Goal: Transaction & Acquisition: Purchase product/service

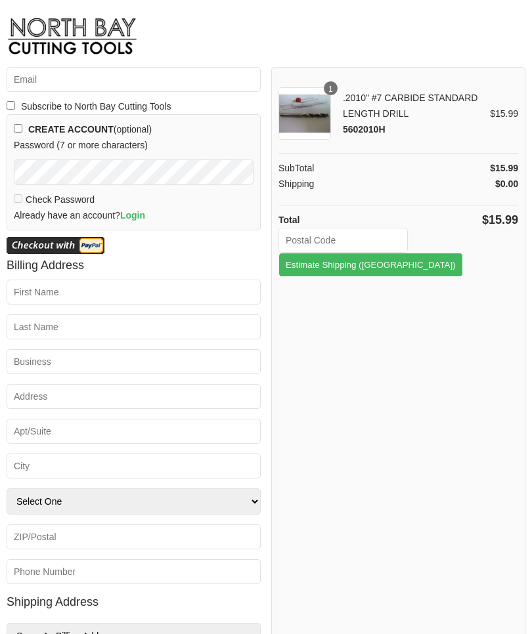
click at [427, 253] on button "Estimate Shipping (US)" at bounding box center [370, 265] width 185 height 24
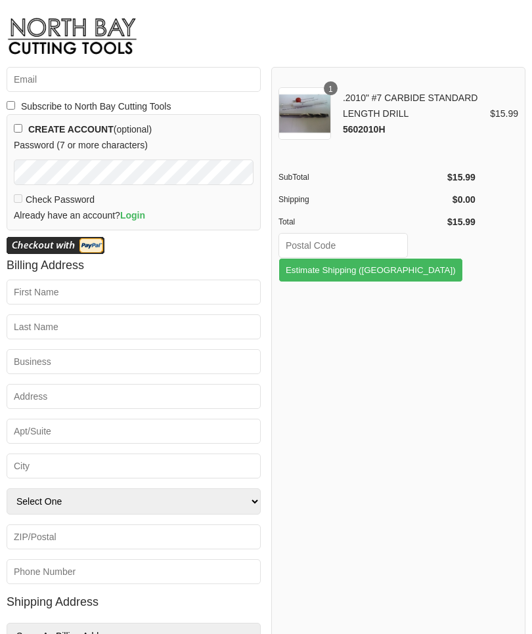
click at [338, 248] on input "text" at bounding box center [342, 245] width 129 height 25
type input "77474"
click at [425, 258] on button "Estimate Shipping (US)" at bounding box center [370, 270] width 185 height 24
click at [430, 258] on button "Estimate Shipping (US)" at bounding box center [370, 270] width 185 height 24
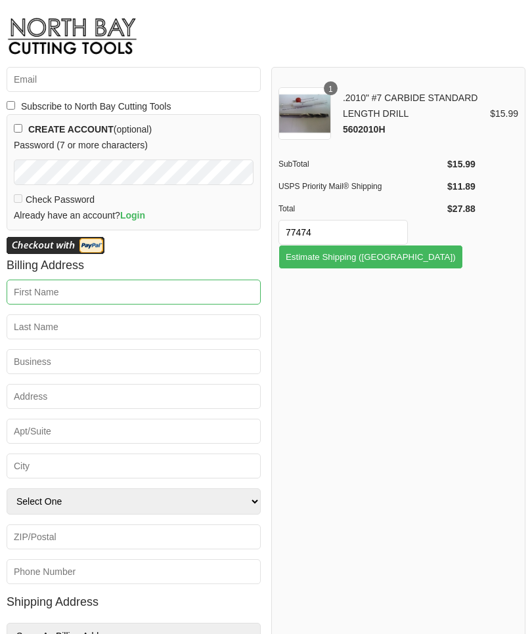
click at [56, 302] on input "First Name *" at bounding box center [134, 292] width 254 height 25
type input "Franklin"
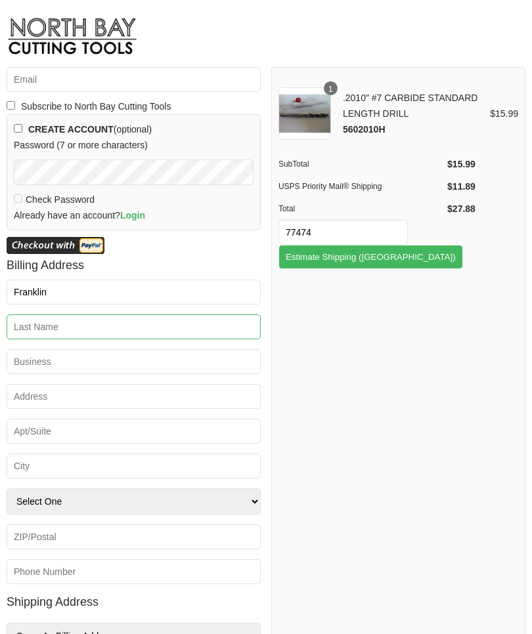
click at [68, 333] on input "Last Name *" at bounding box center [134, 327] width 254 height 25
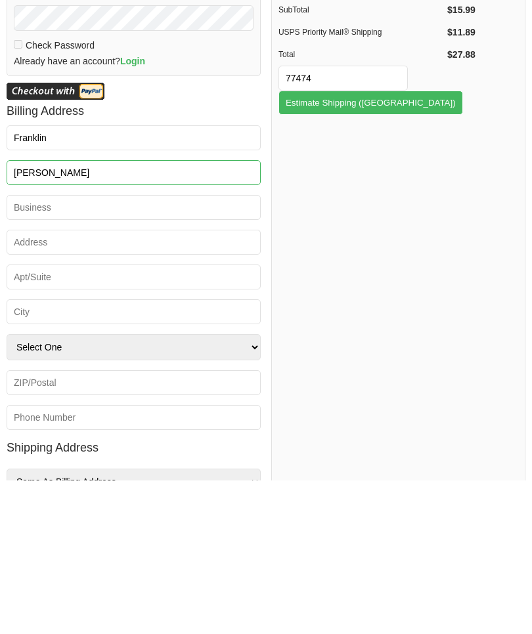
type input "Zaruba"
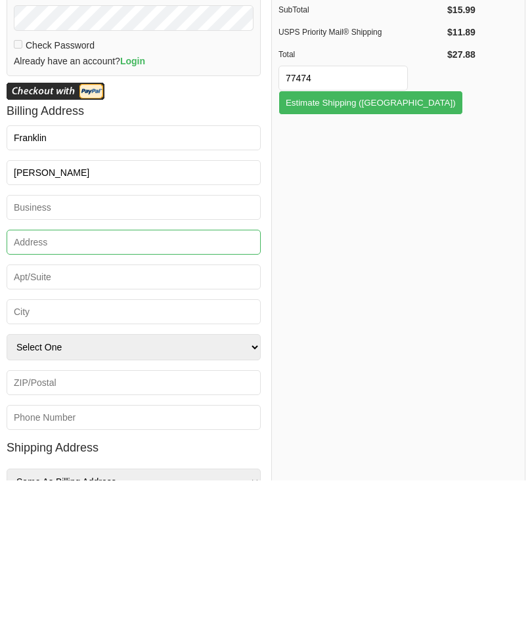
click at [53, 384] on input "Address *" at bounding box center [134, 396] width 254 height 25
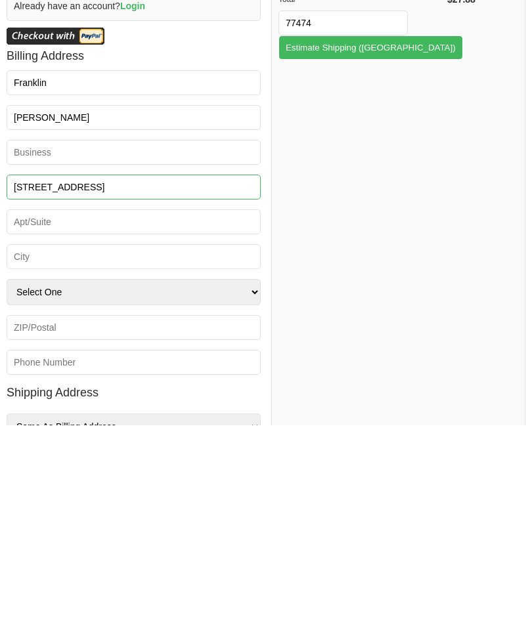
type input "602 8th St"
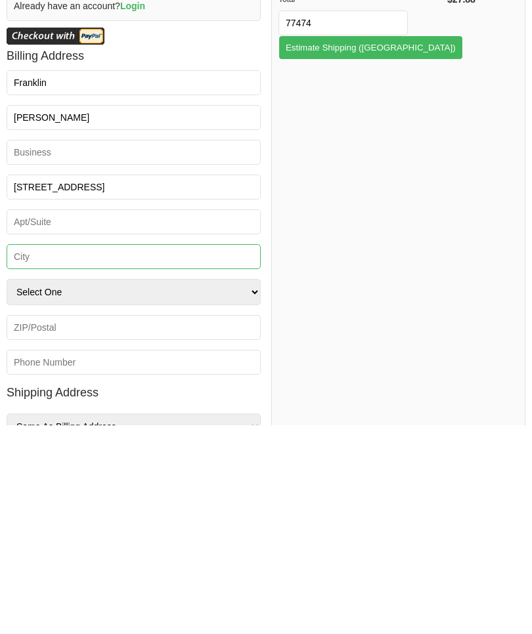
click at [56, 454] on input "City *" at bounding box center [134, 466] width 254 height 25
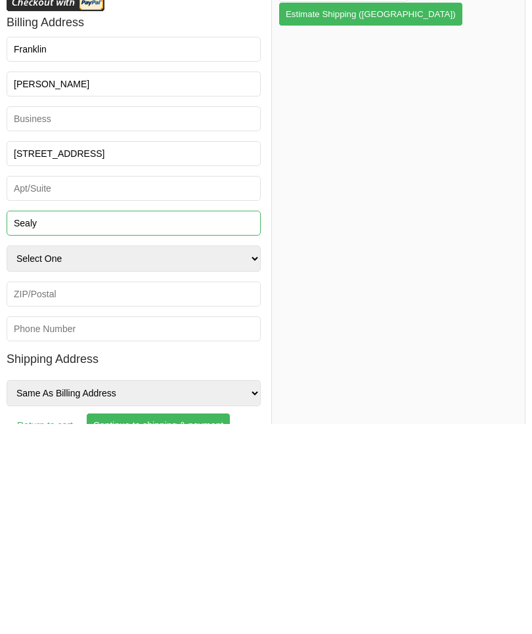
scroll to position [42, 0]
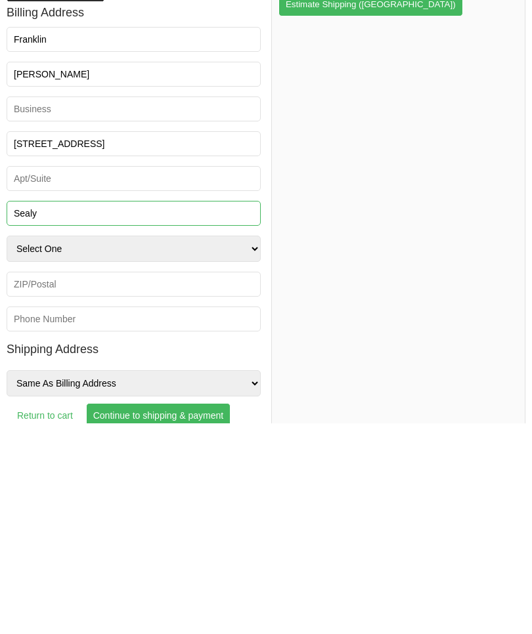
type input "Sealy"
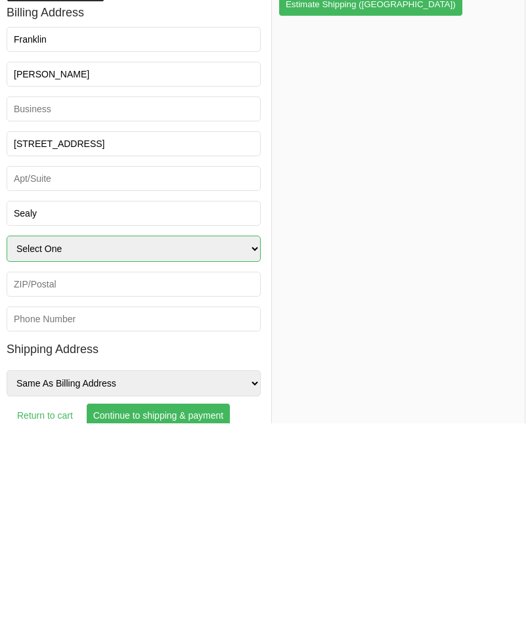
click at [253, 446] on select "Select One -- US States -- Alabama Alaska Arizona Arkansas California Colorado …" at bounding box center [134, 459] width 254 height 26
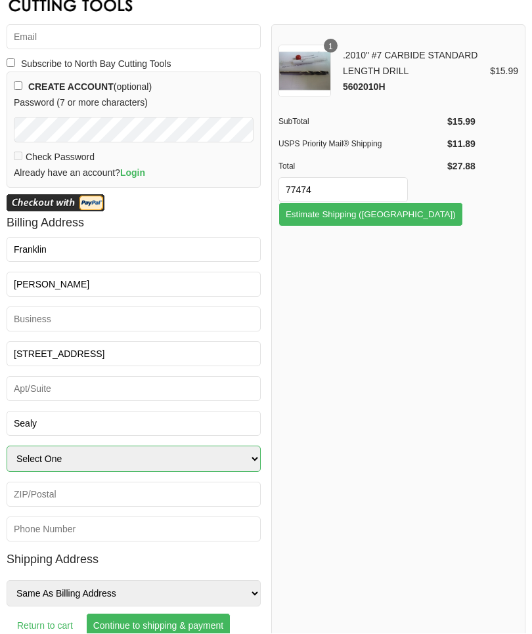
select select "TX"
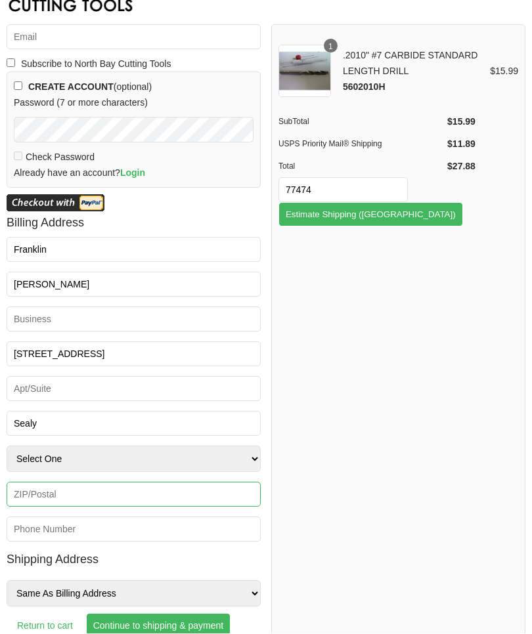
click at [105, 496] on input "ZIP/Postal *" at bounding box center [134, 495] width 254 height 25
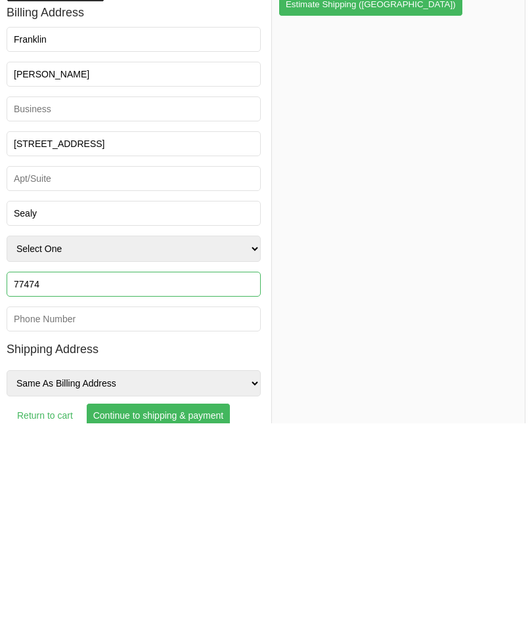
type input "77474"
click at [85, 517] on input "Phone *" at bounding box center [134, 529] width 254 height 25
type input "281-384-0262"
click at [253, 581] on select "Same As Billing Address Other Address" at bounding box center [134, 594] width 254 height 26
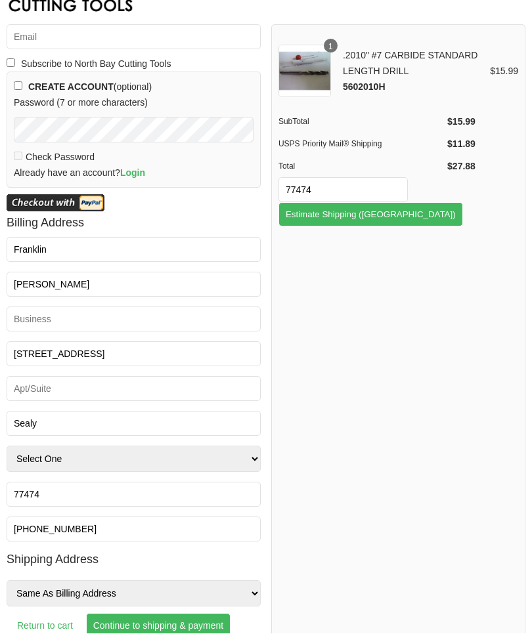
click at [172, 622] on input "Continue to shipping & payment" at bounding box center [158, 626] width 144 height 25
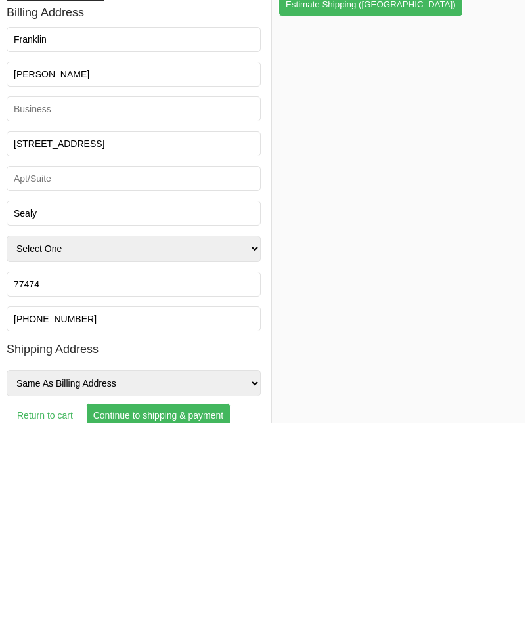
click at [179, 614] on input "Continue to shipping & payment" at bounding box center [158, 626] width 144 height 25
click at [165, 614] on input "Continue to shipping & payment" at bounding box center [158, 626] width 144 height 25
click at [158, 614] on input "Continue to shipping & payment" at bounding box center [158, 626] width 144 height 25
type input "[EMAIL_ADDRESS][DOMAIN_NAME]"
click at [179, 614] on input "Continue to shipping & payment" at bounding box center [158, 626] width 144 height 25
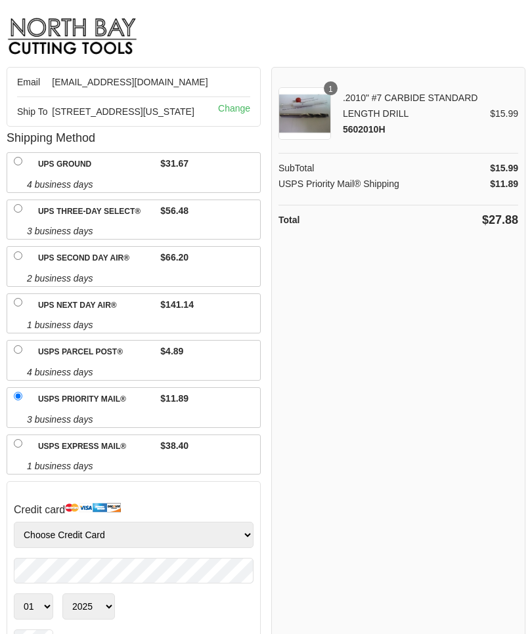
click at [22, 354] on input "USPS Parcel Post®" at bounding box center [18, 349] width 9 height 9
radio input "true"
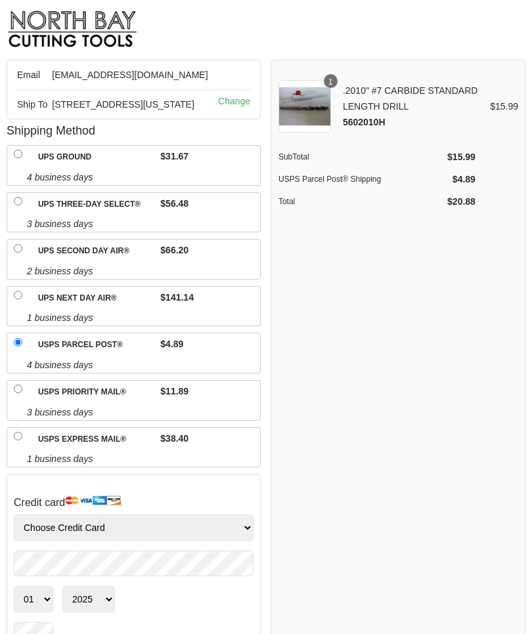
scroll to position [5, 0]
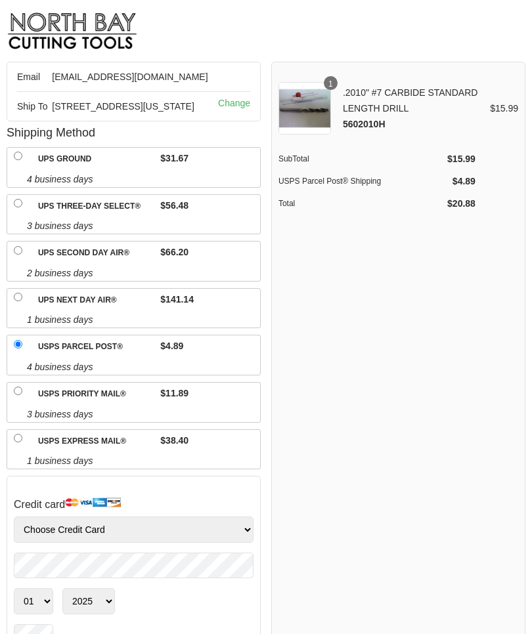
click at [92, 359] on label "USPS Parcel Post®" at bounding box center [95, 348] width 127 height 24
click at [22, 349] on input "USPS Parcel Post®" at bounding box center [18, 344] width 9 height 9
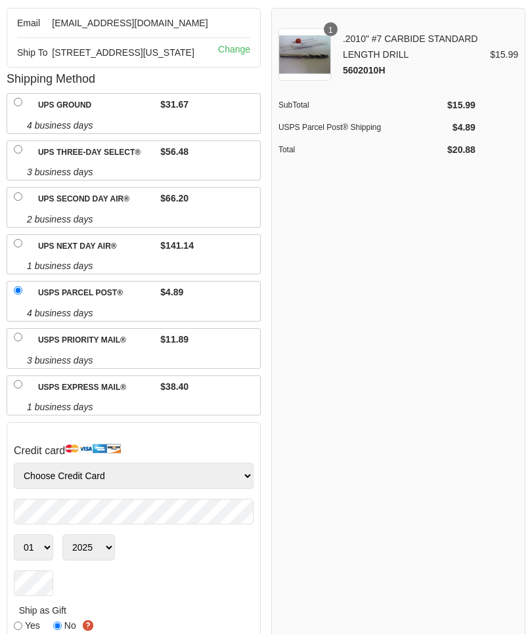
scroll to position [60, 0]
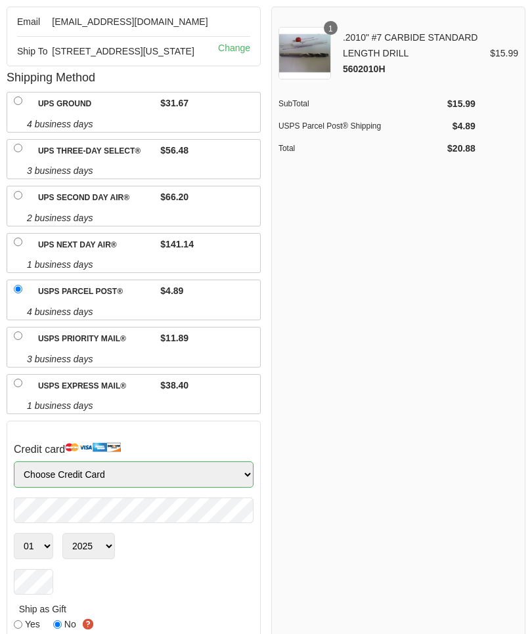
click at [244, 488] on select "Choose Credit Card VISA MasterCard AMEX Discover" at bounding box center [134, 475] width 240 height 26
select select "Visa"
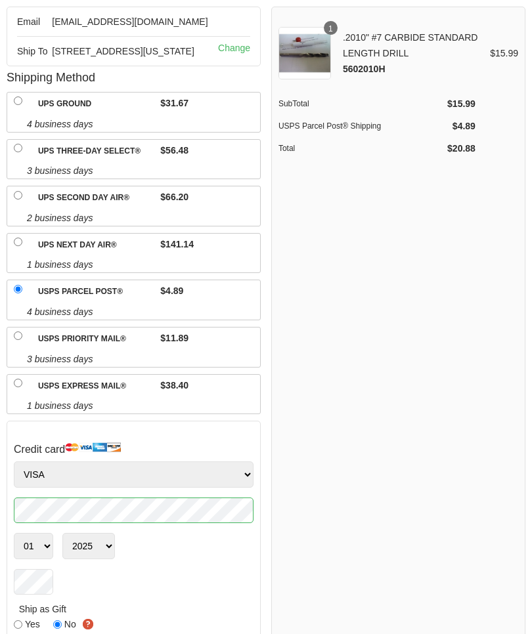
scroll to position [168, 0]
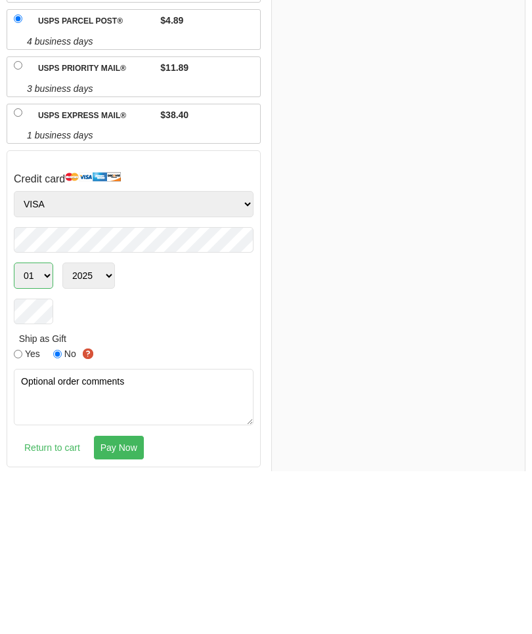
click at [53, 425] on select "01 02 03 04 05 06 07 08 09 10 11 12" at bounding box center [33, 438] width 39 height 26
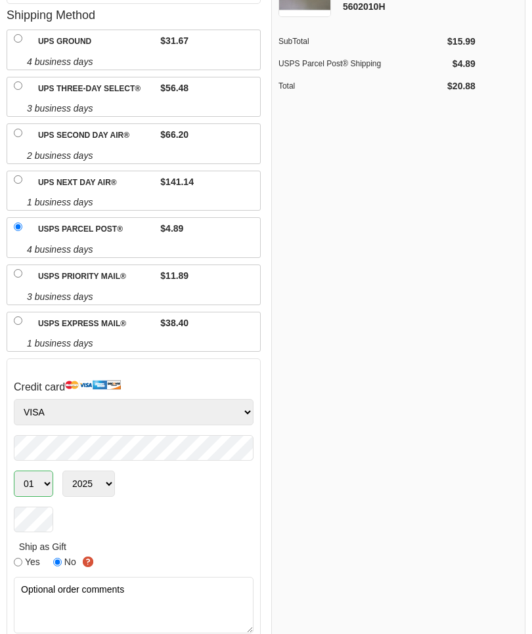
select select "02"
click at [112, 483] on select "2025 2026 2027 2028 2029 2030 2031 2032 2033 2034 2035 2036 2037 2038 2039 2040…" at bounding box center [88, 484] width 53 height 26
select select "2027"
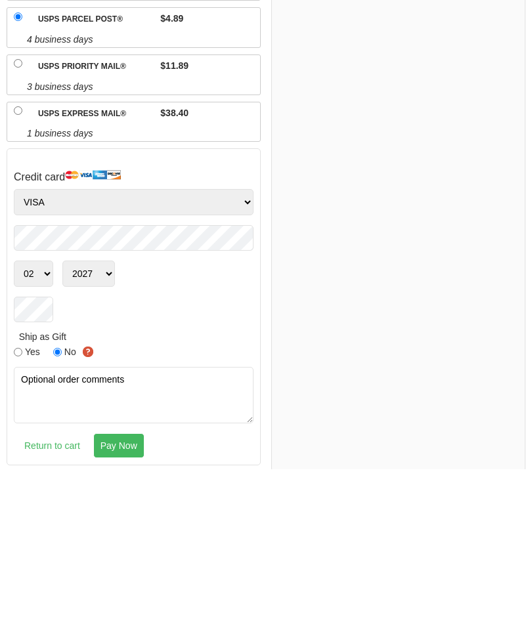
click at [121, 598] on input "Pay Now" at bounding box center [118, 610] width 51 height 25
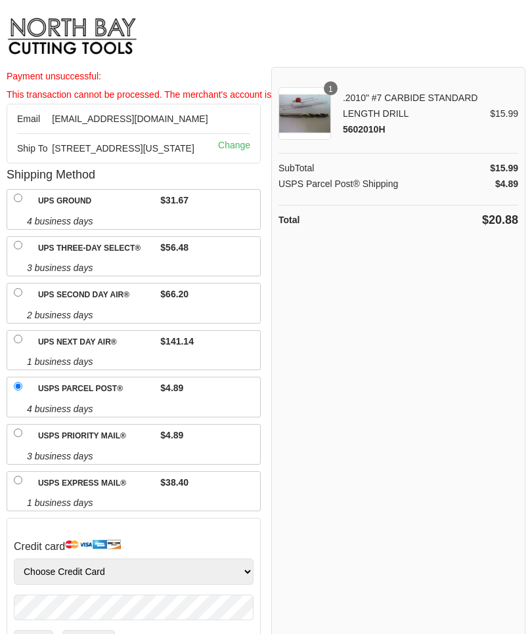
click at [223, 101] on div "Payment unsuccessful: This transaction cannot be processed. The merchant's acco…" at bounding box center [134, 85] width 254 height 37
click at [206, 95] on b "Payment unsuccessful: This transaction cannot be processed. The merchant's acco…" at bounding box center [207, 85] width 400 height 29
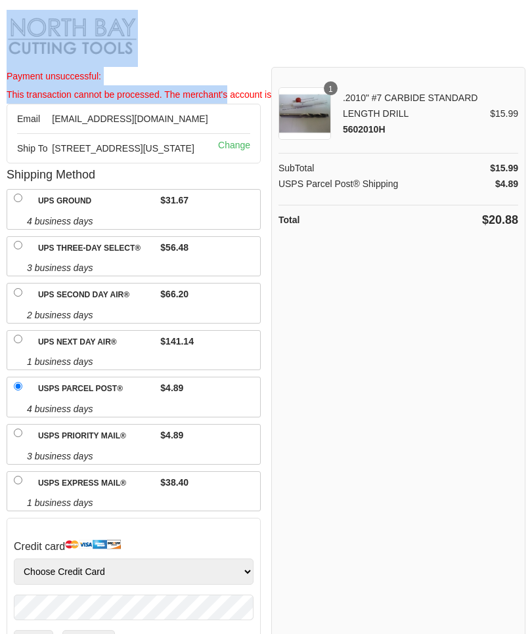
click at [355, 332] on div "1 .2010" #7 CARBIDE STANDARD LENGTH DRILL 5602010H $15.99 SubTotal $15.99 USPS …" at bounding box center [398, 454] width 254 height 775
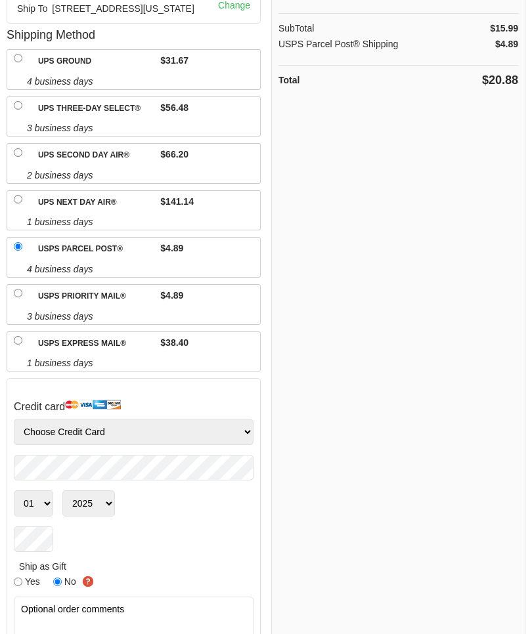
scroll to position [160, 0]
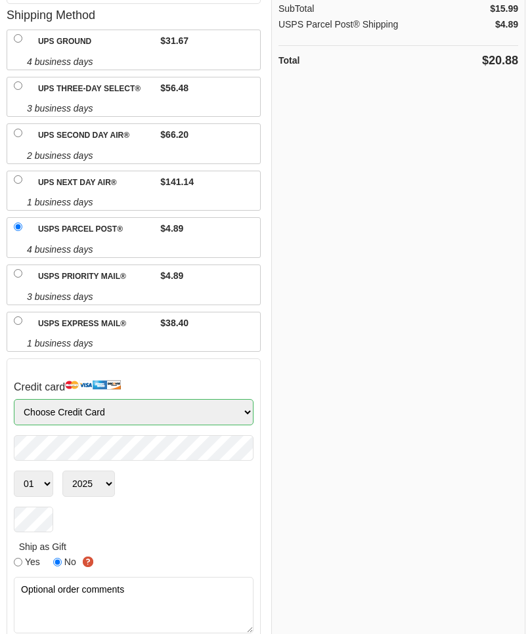
click at [242, 422] on select "Choose Credit Card VISA MasterCard AMEX Discover" at bounding box center [134, 412] width 240 height 26
select select "Visa"
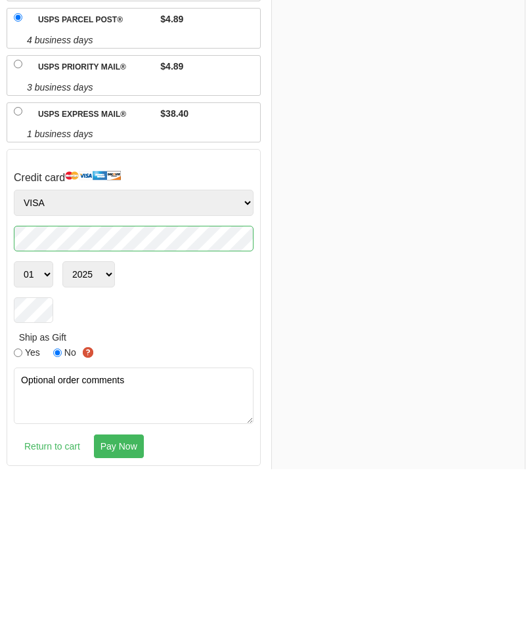
scroll to position [205, 0]
click at [40, 425] on select "01 02 03 04 05 06 07 08 09 10 11 12" at bounding box center [33, 438] width 39 height 26
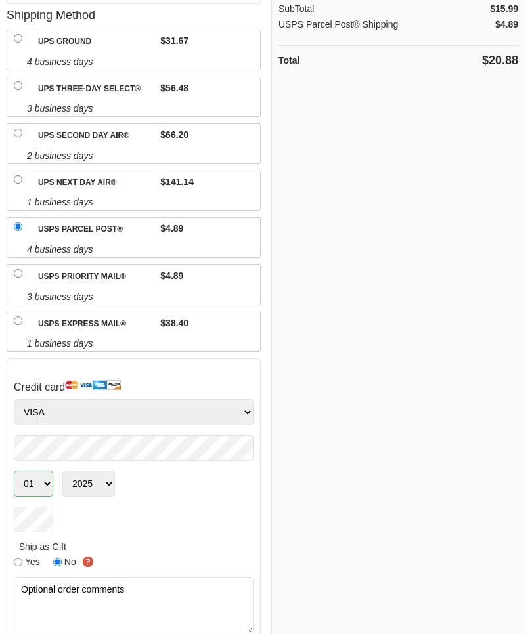
select select "02"
click at [109, 486] on select "2025 2026 2027 2028 2029 2030 2031 2032 2033 2034 2035 2036 2037 2038 2039 2040…" at bounding box center [88, 484] width 53 height 26
select select "2027"
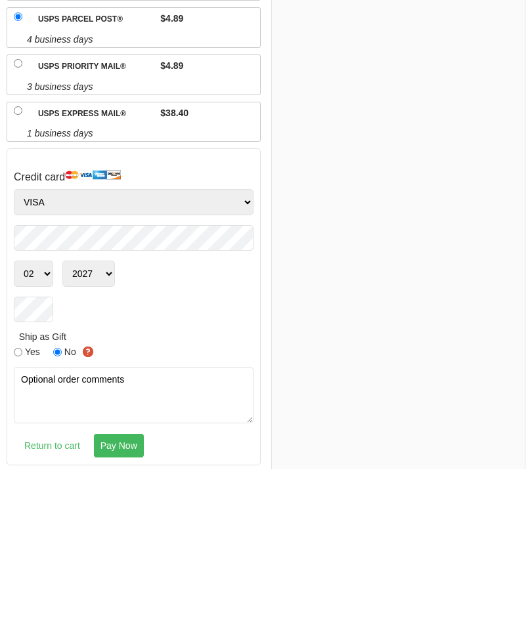
click at [124, 598] on input "Pay Now" at bounding box center [118, 610] width 51 height 25
